Goal: Task Accomplishment & Management: Use online tool/utility

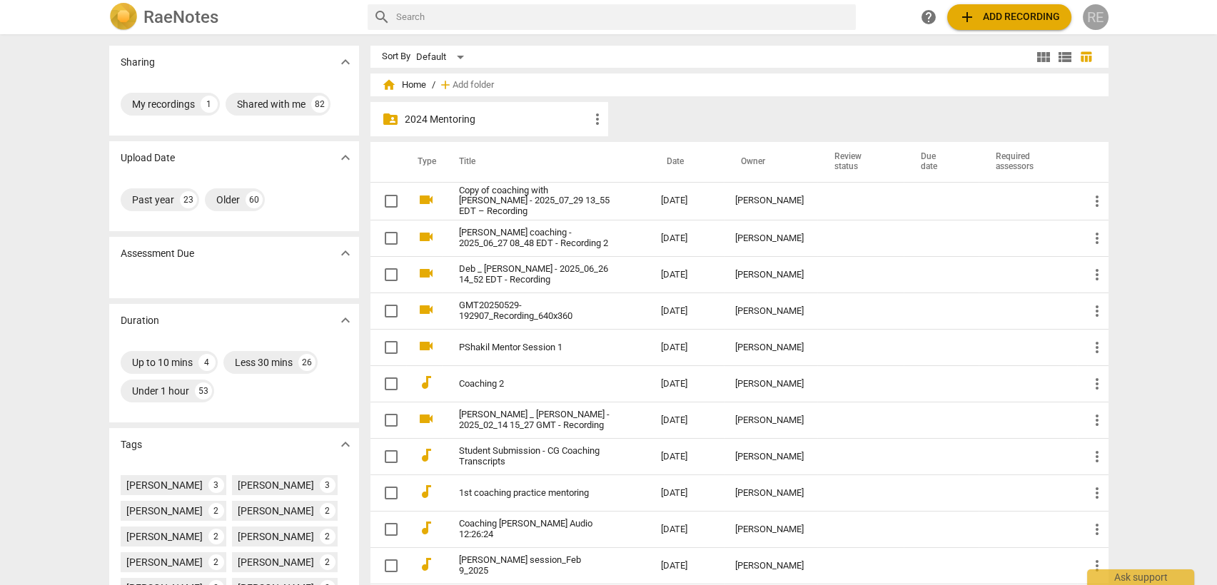
click at [1101, 11] on div "RE" at bounding box center [1095, 17] width 26 height 26
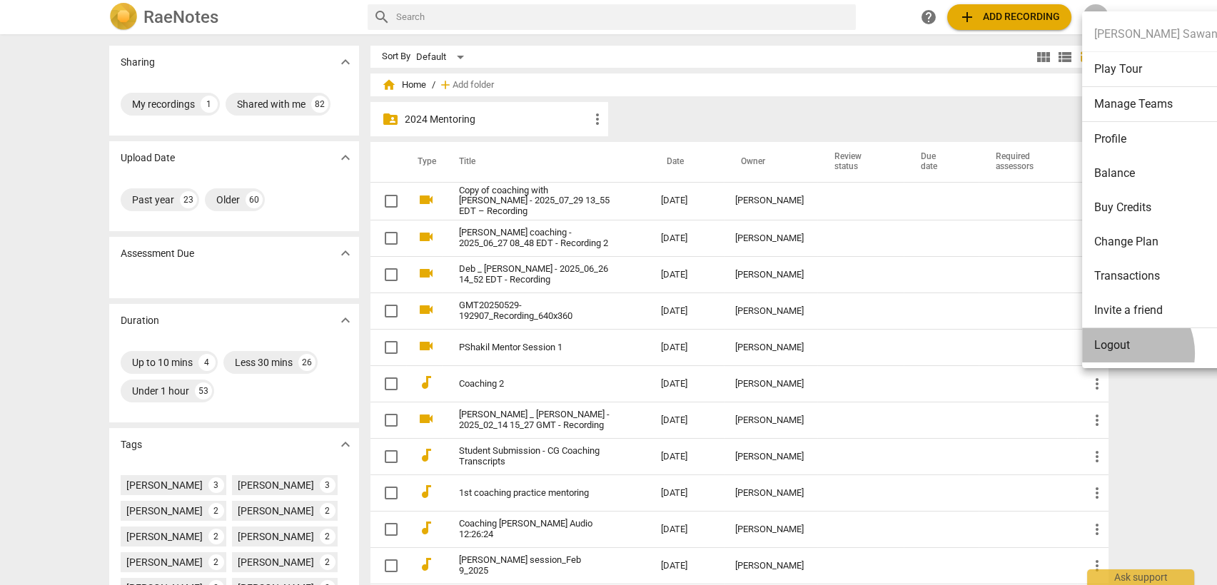
click at [1119, 353] on li "Logout" at bounding box center [1155, 345] width 146 height 34
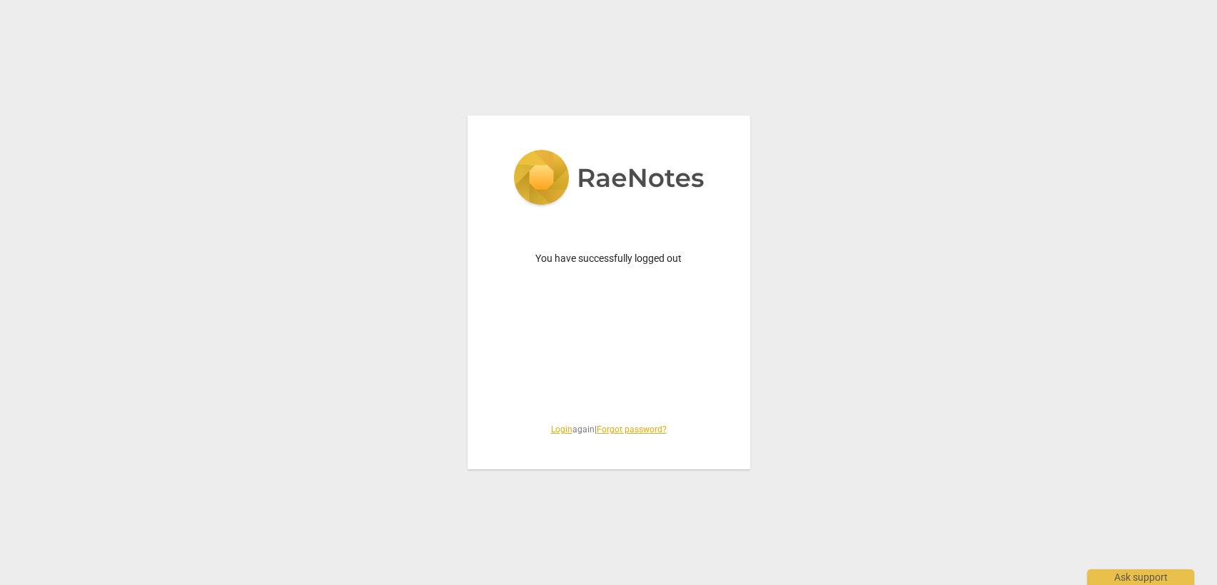
click at [556, 430] on link "Login" at bounding box center [561, 430] width 21 height 10
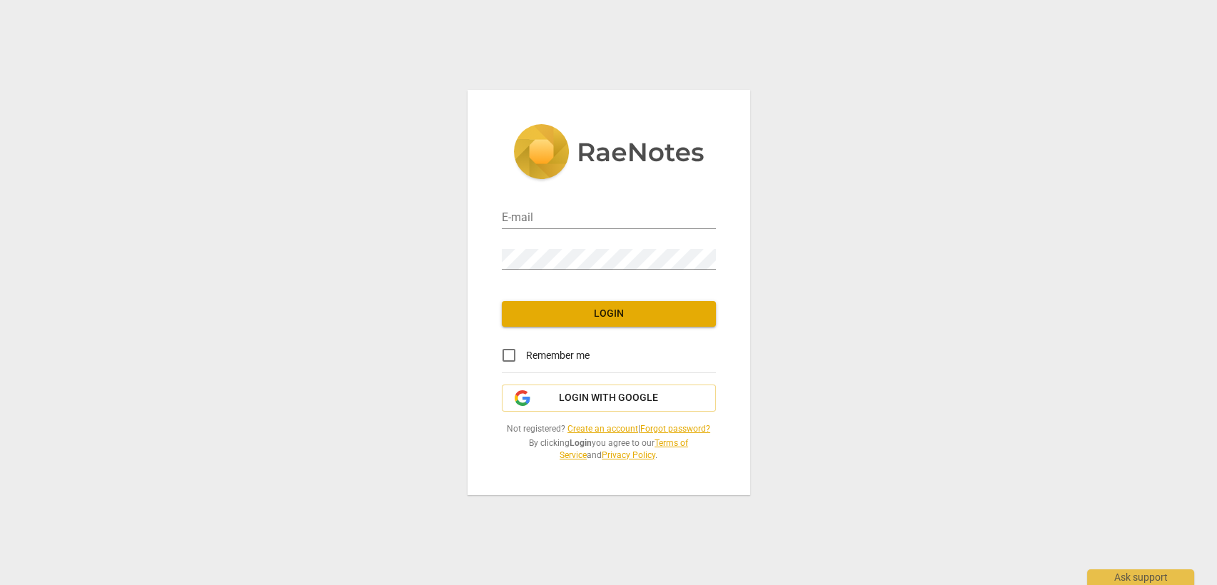
type input "roula@coachacademy.com"
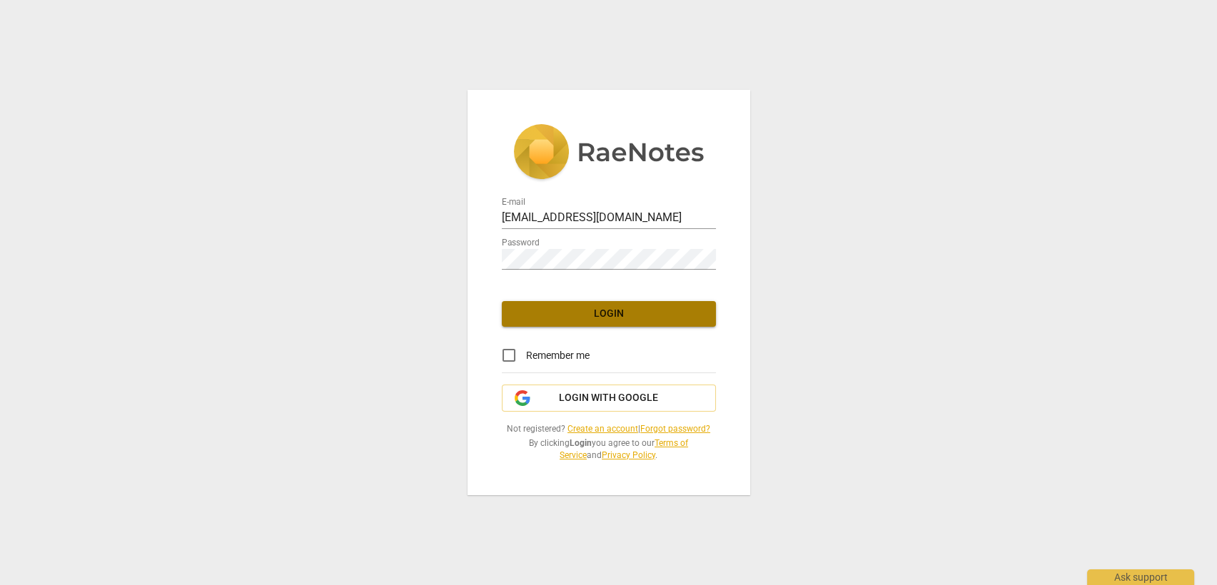
click at [591, 309] on span "Login" at bounding box center [608, 314] width 191 height 14
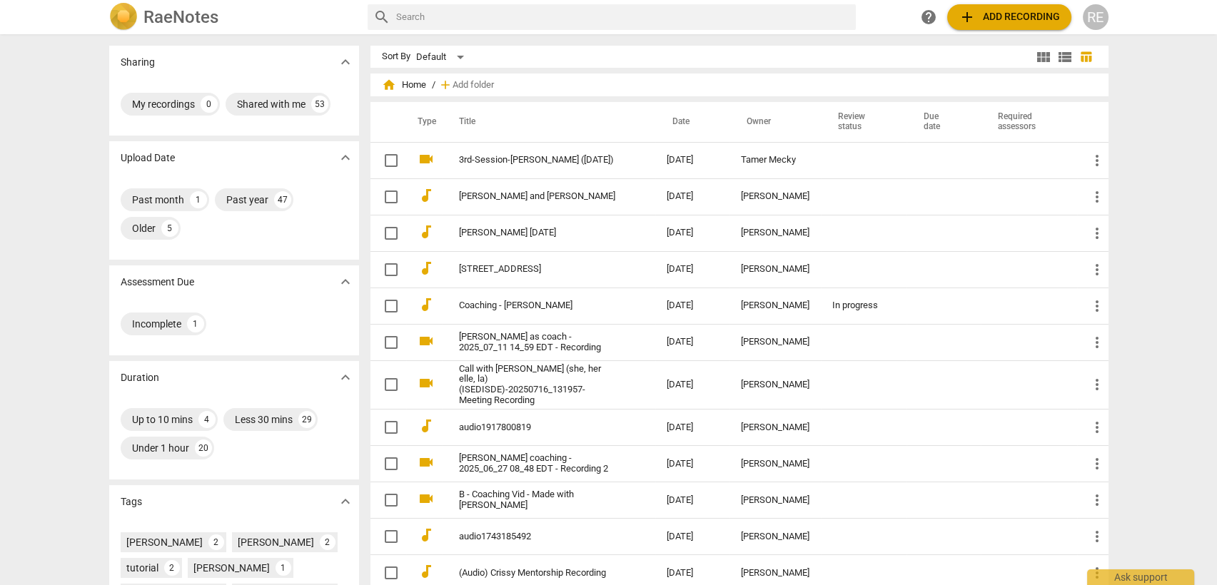
click at [524, 14] on input "text" at bounding box center [623, 17] width 454 height 23
type input "penny"
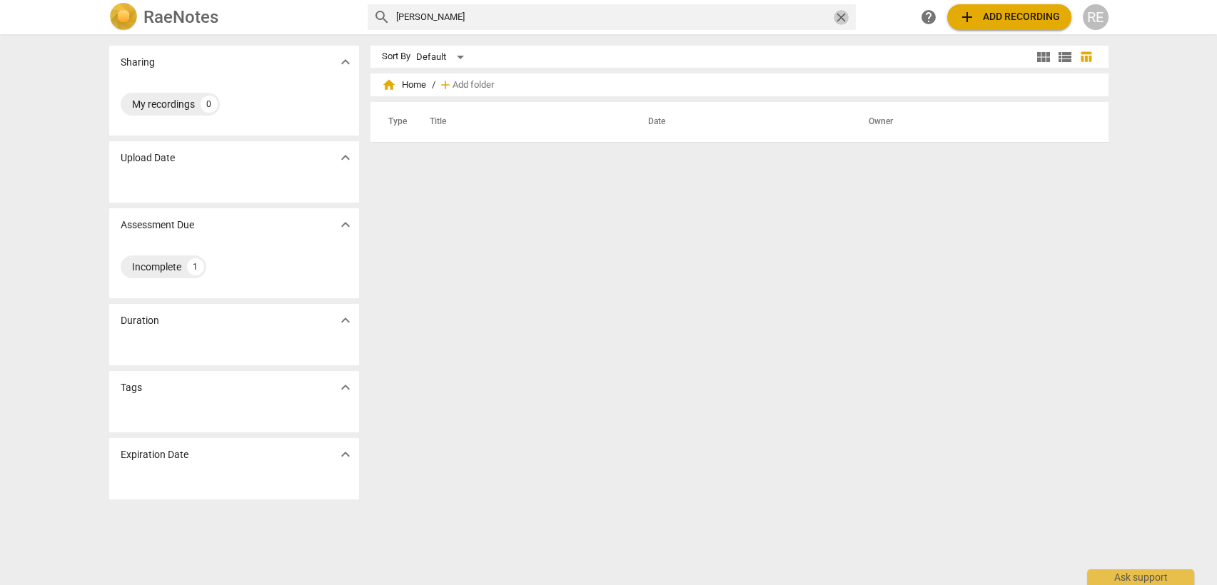
click at [838, 14] on span "close" at bounding box center [840, 17] width 15 height 15
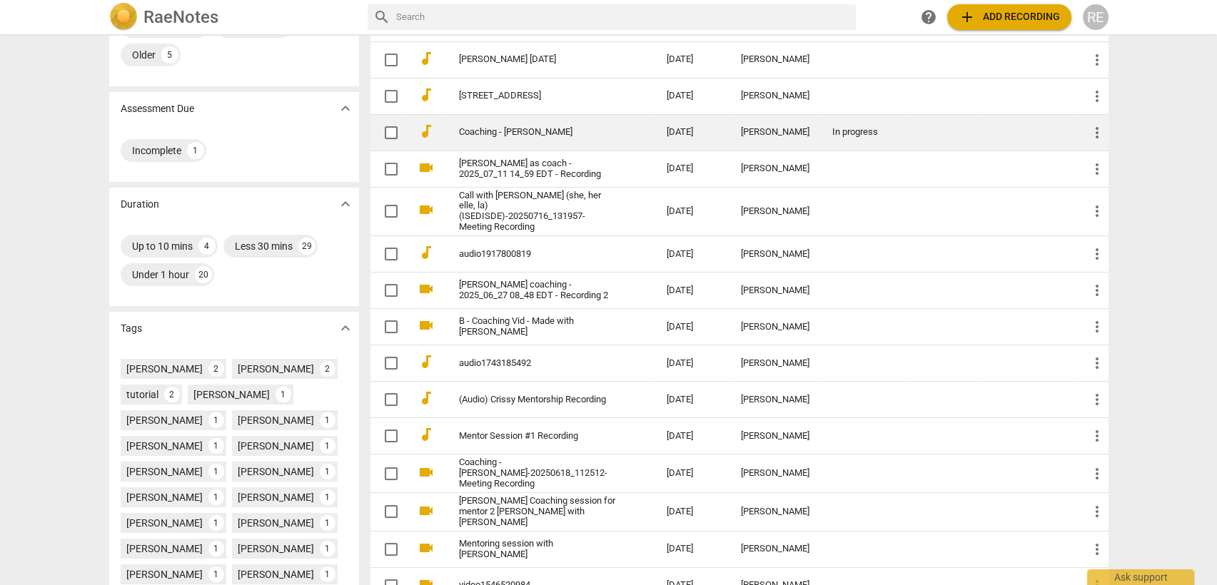
scroll to position [174, 0]
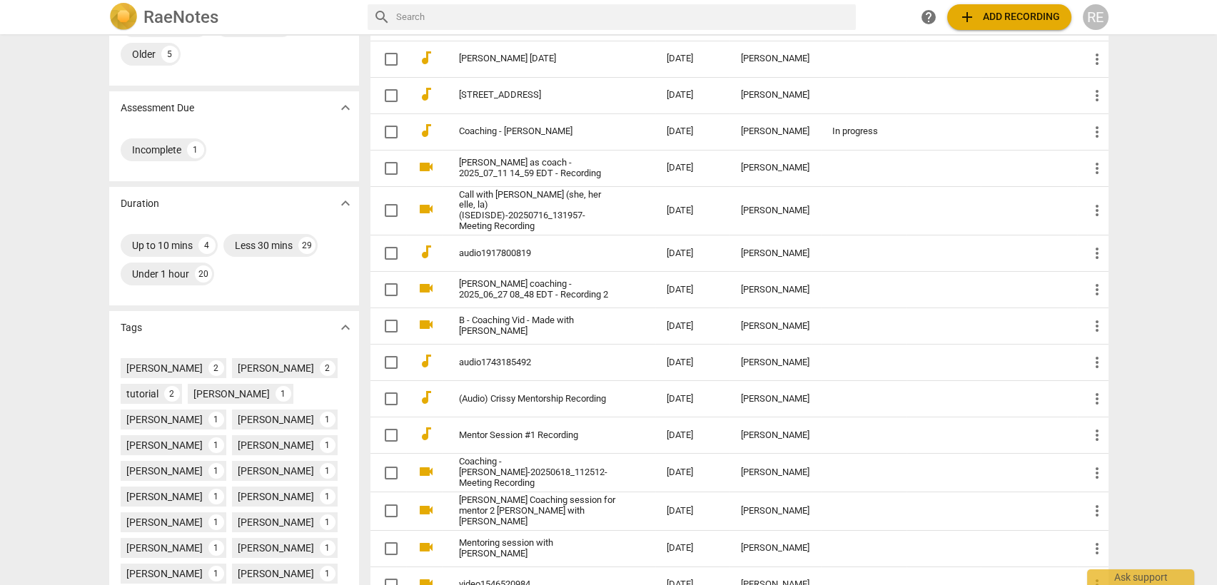
paste input "042eca4d9f754985ac88eb292418e280"
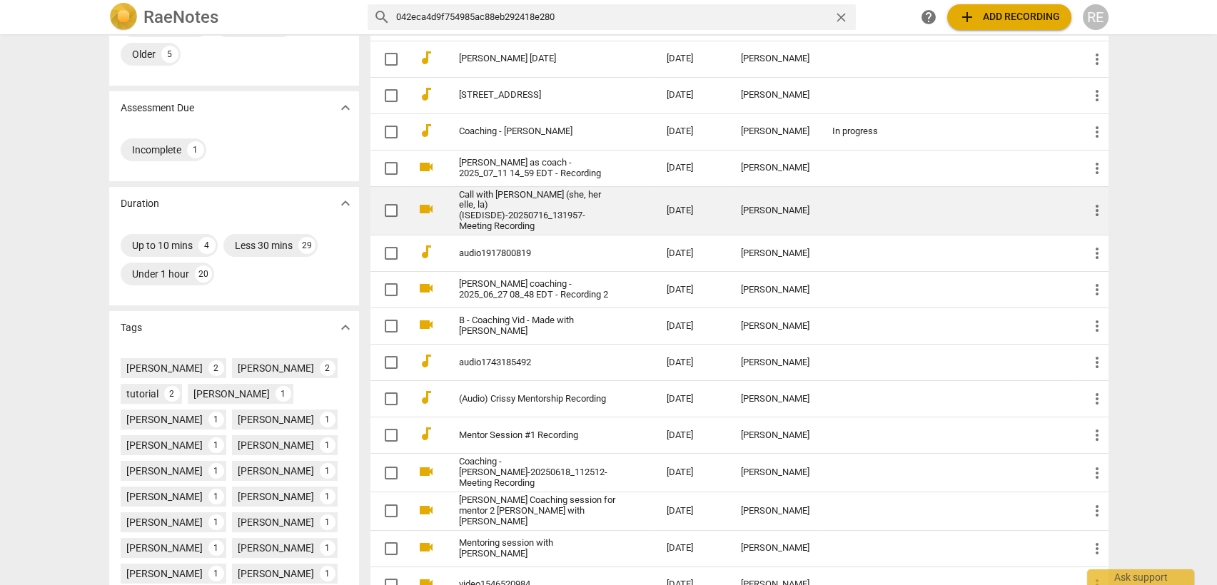
type input "042eca4d9f754985ac88eb292418e280"
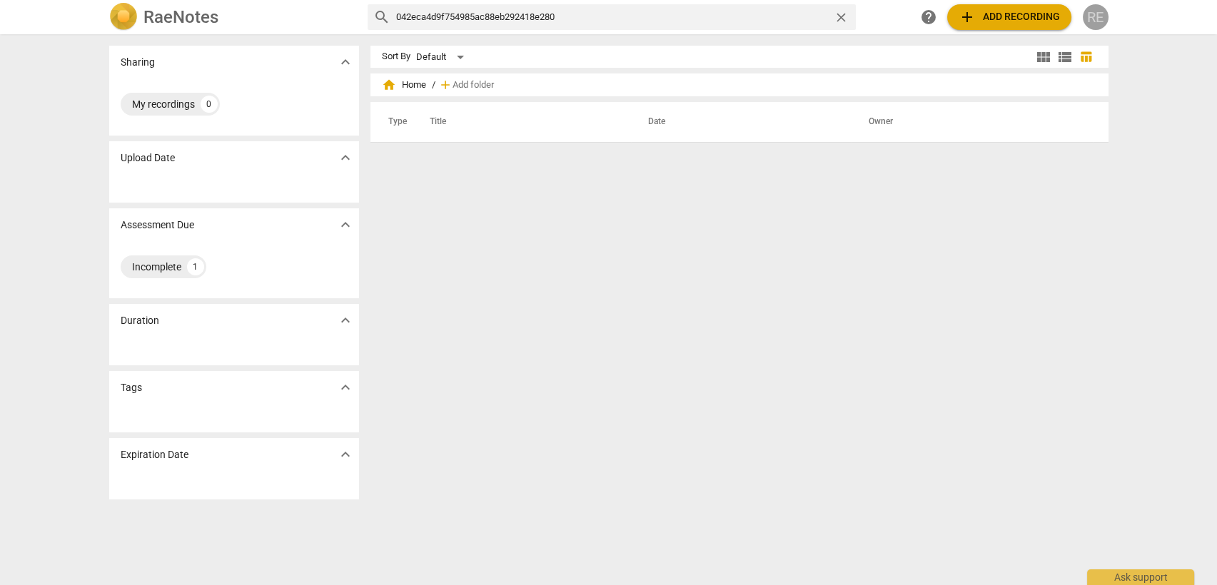
click at [1100, 19] on div "RE" at bounding box center [1095, 17] width 26 height 26
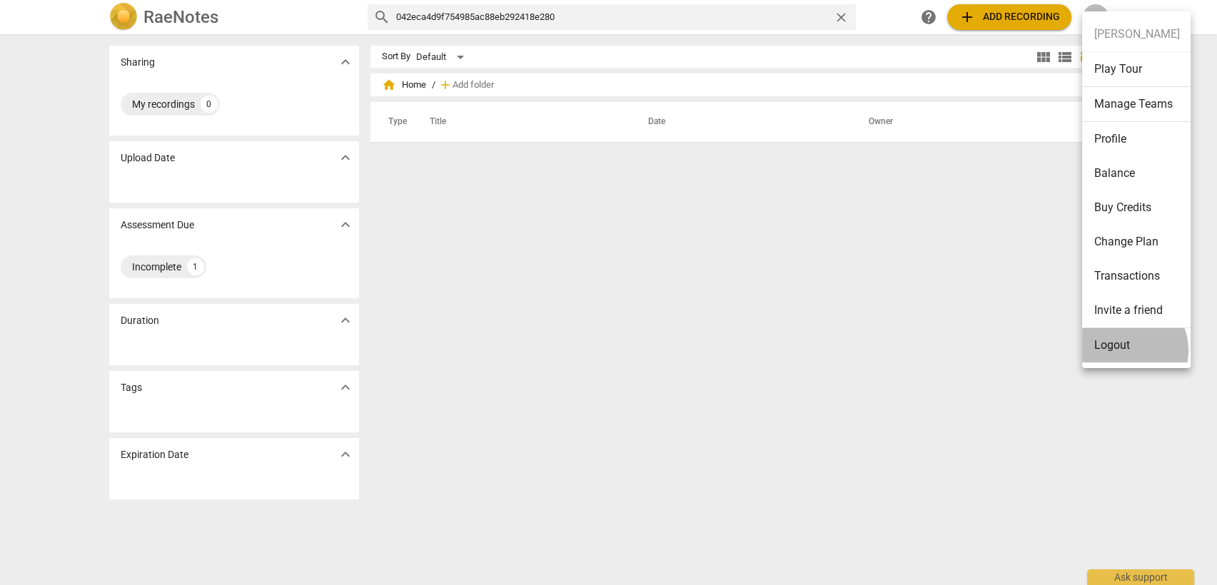
click at [1124, 350] on li "Logout" at bounding box center [1136, 345] width 108 height 34
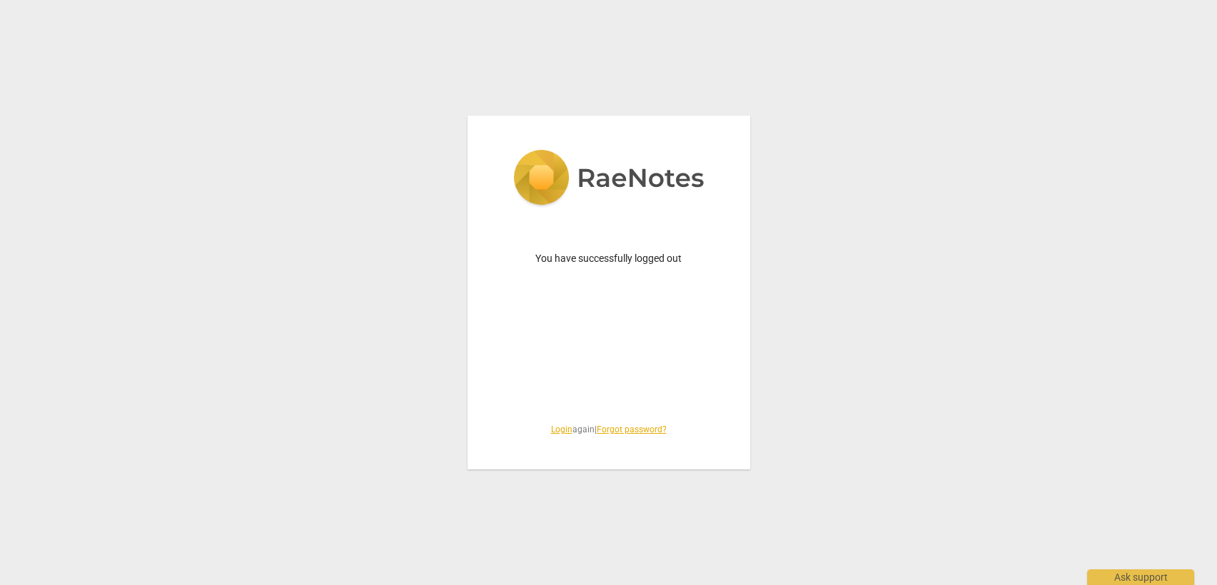
click at [559, 425] on link "Login" at bounding box center [561, 430] width 21 height 10
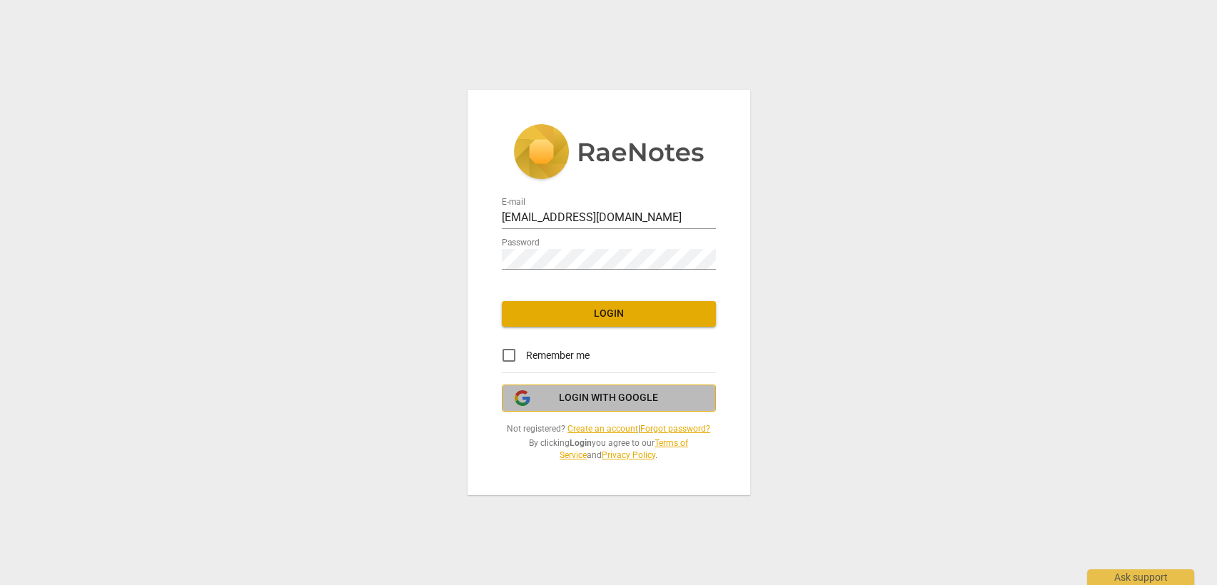
click at [582, 393] on span "Login with Google" at bounding box center [608, 398] width 99 height 14
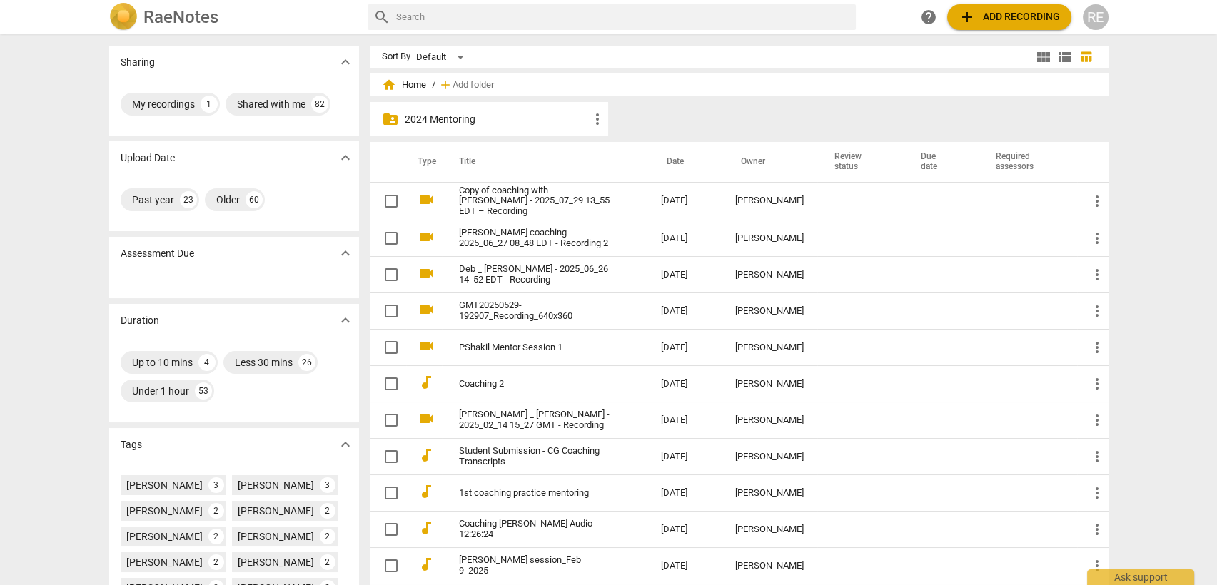
paste input "042eca4d9f754985ac88eb292418e280"
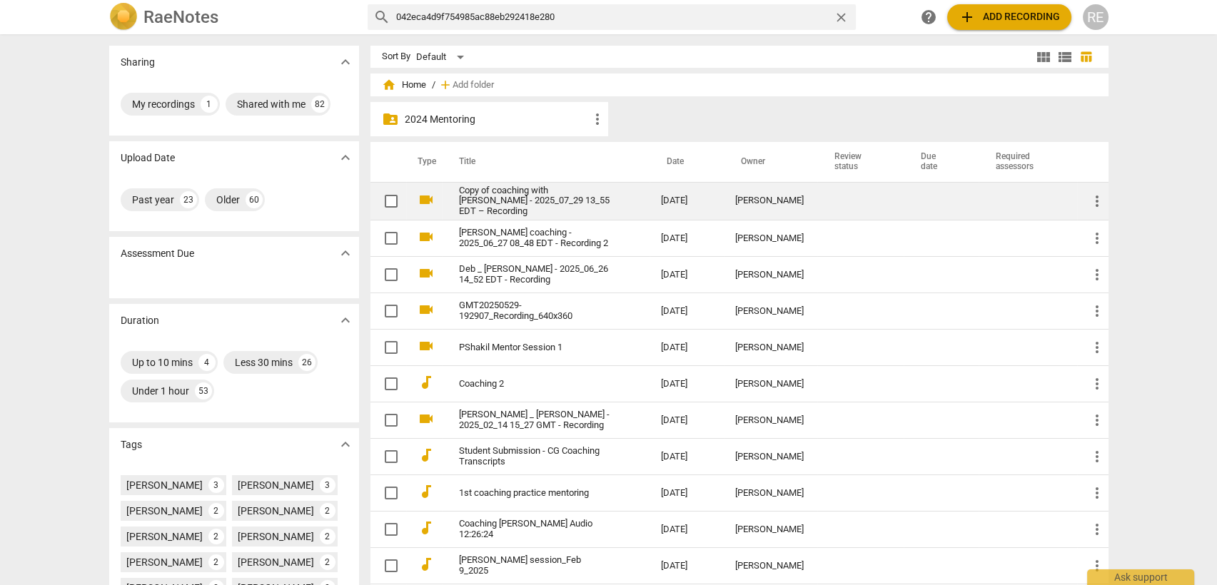
type input "042eca4d9f754985ac88eb292418e280"
